Goal: Task Accomplishment & Management: Manage account settings

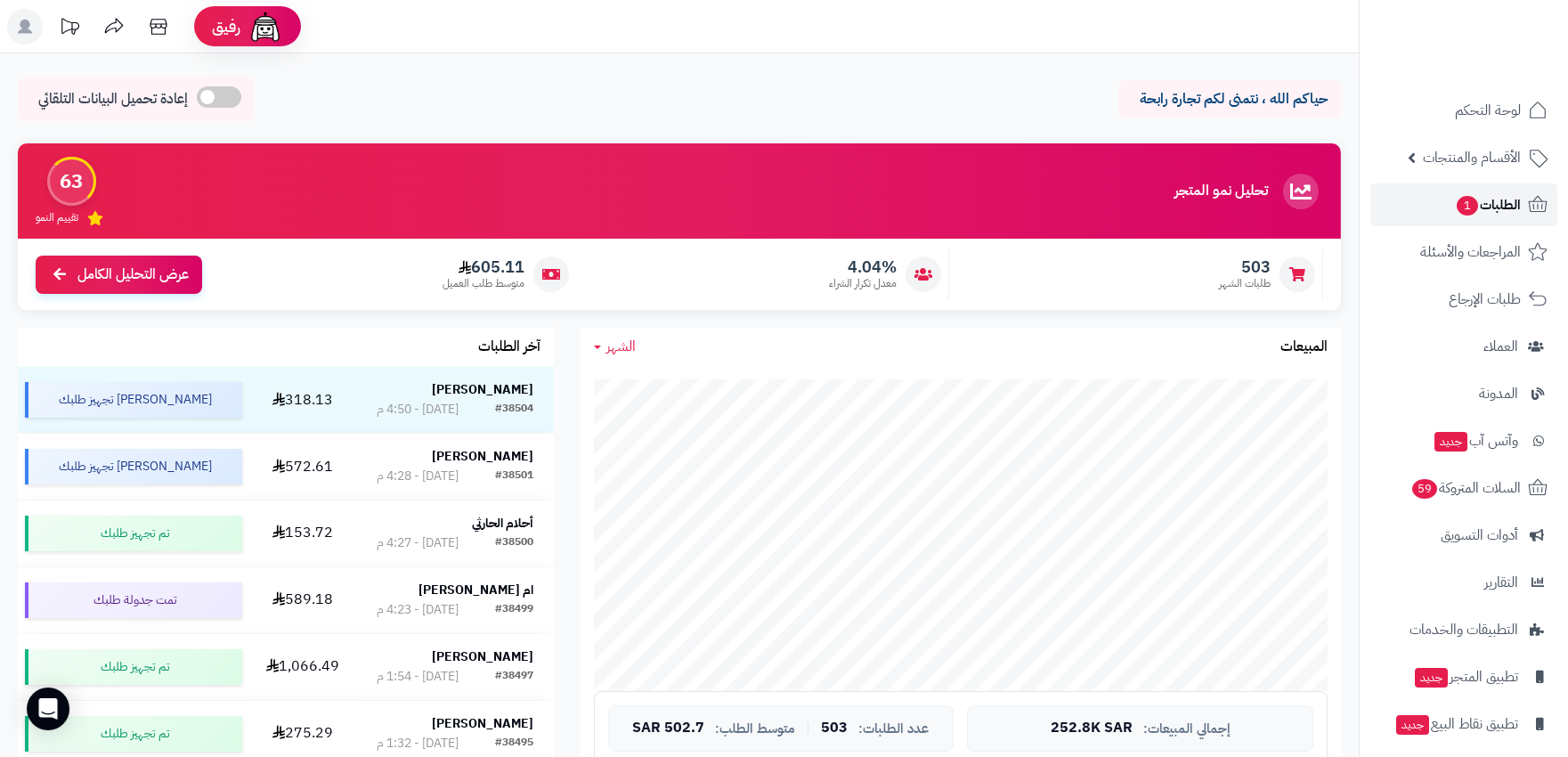
click at [1495, 208] on span "الطلبات 1" at bounding box center [1487, 204] width 66 height 25
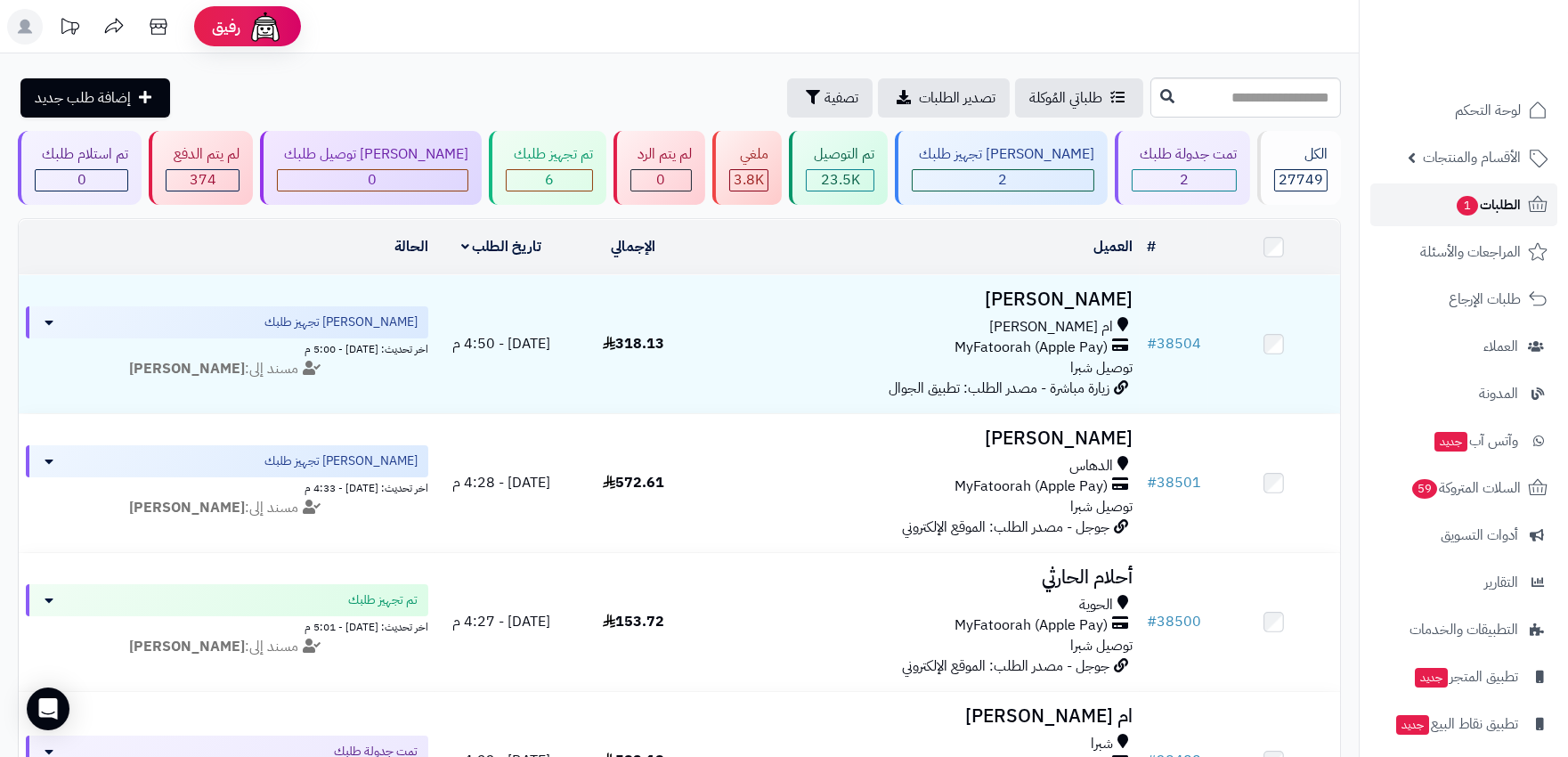
click at [1491, 206] on span "الطلبات 1" at bounding box center [1487, 204] width 66 height 25
click at [1498, 214] on span "الطلبات 1" at bounding box center [1487, 204] width 66 height 25
